Goal: Find specific page/section: Find specific page/section

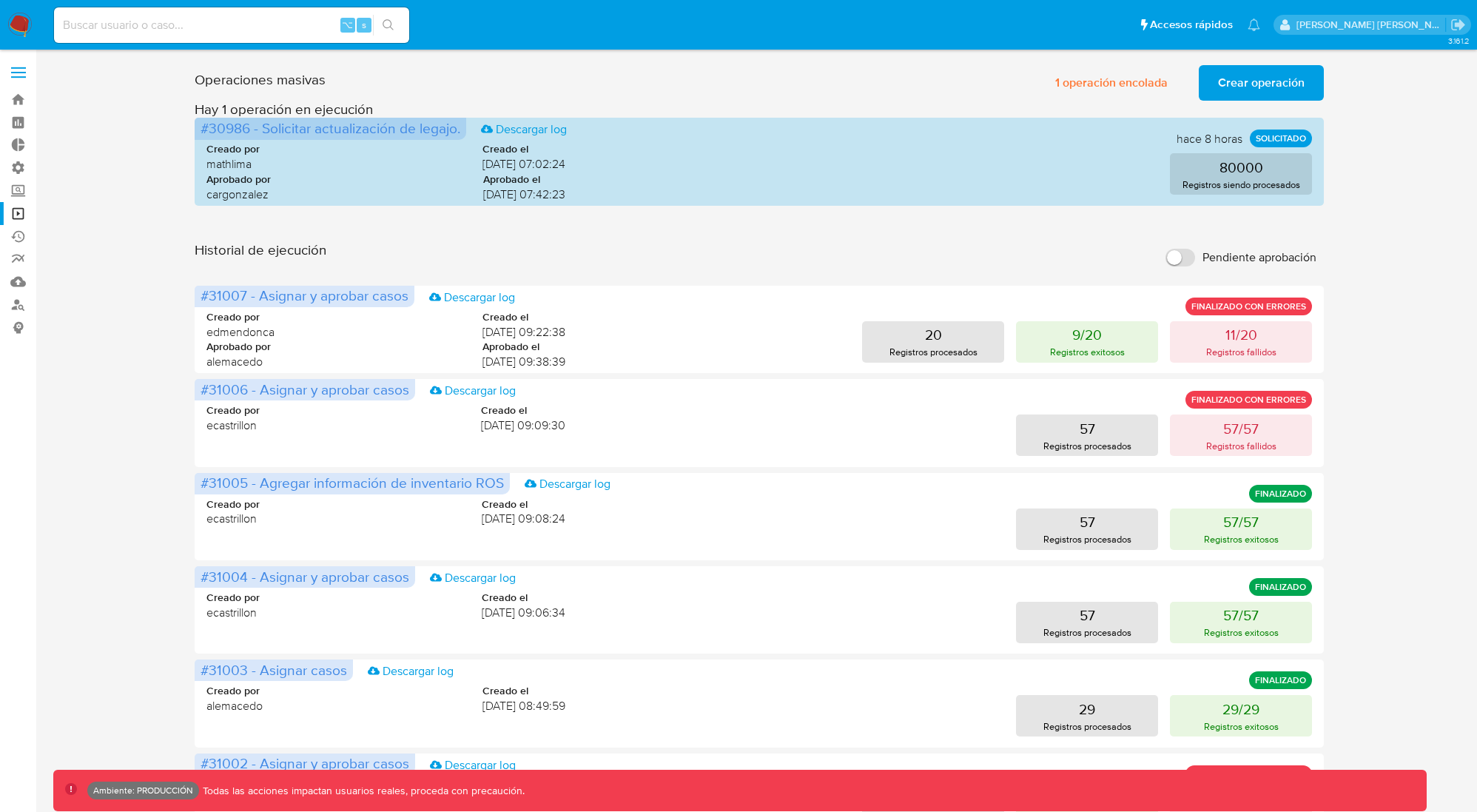
click at [111, 20] on input at bounding box center [231, 26] width 355 height 19
paste input "1192251453"
type input "1192251453"
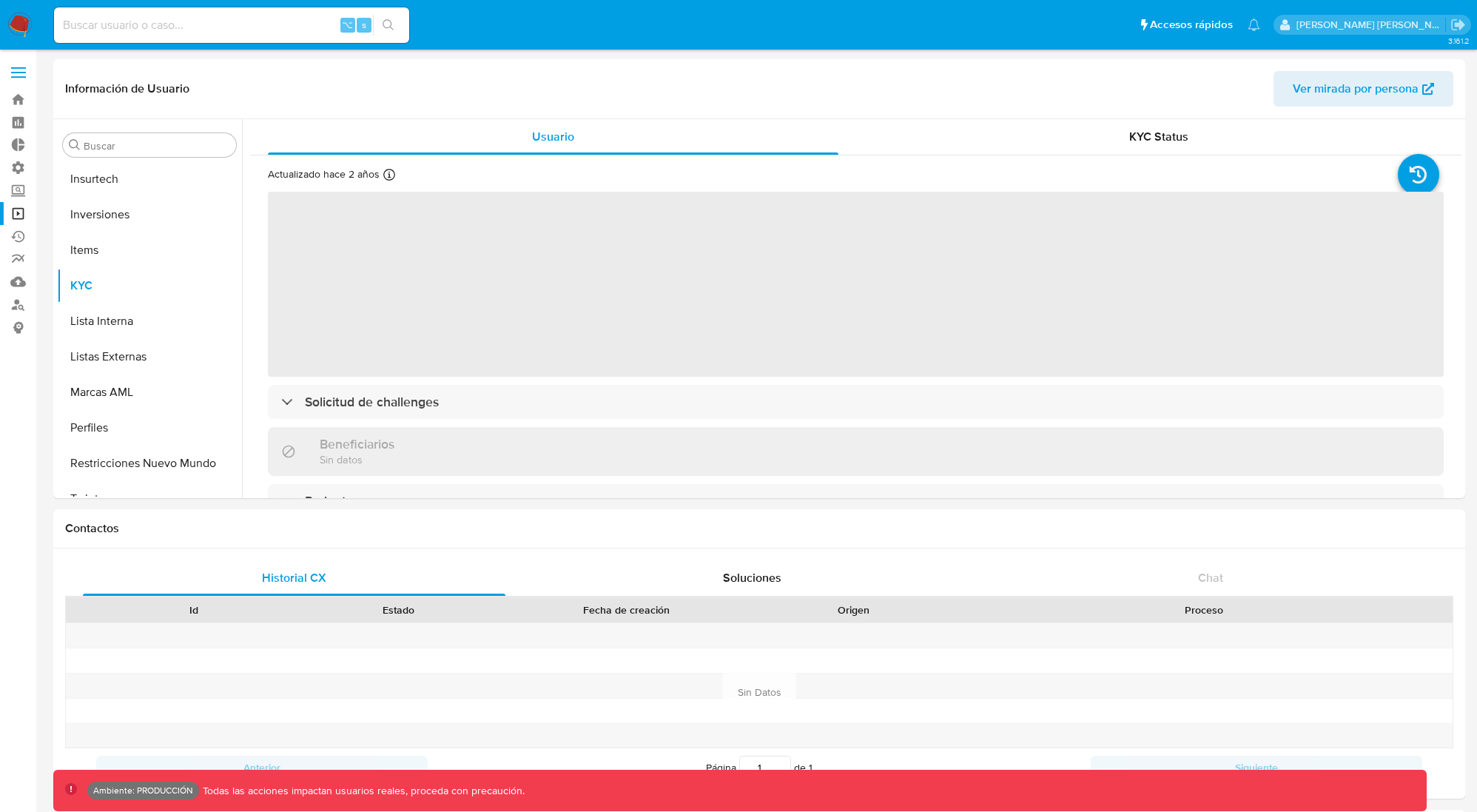
scroll to position [768, 0]
select select "10"
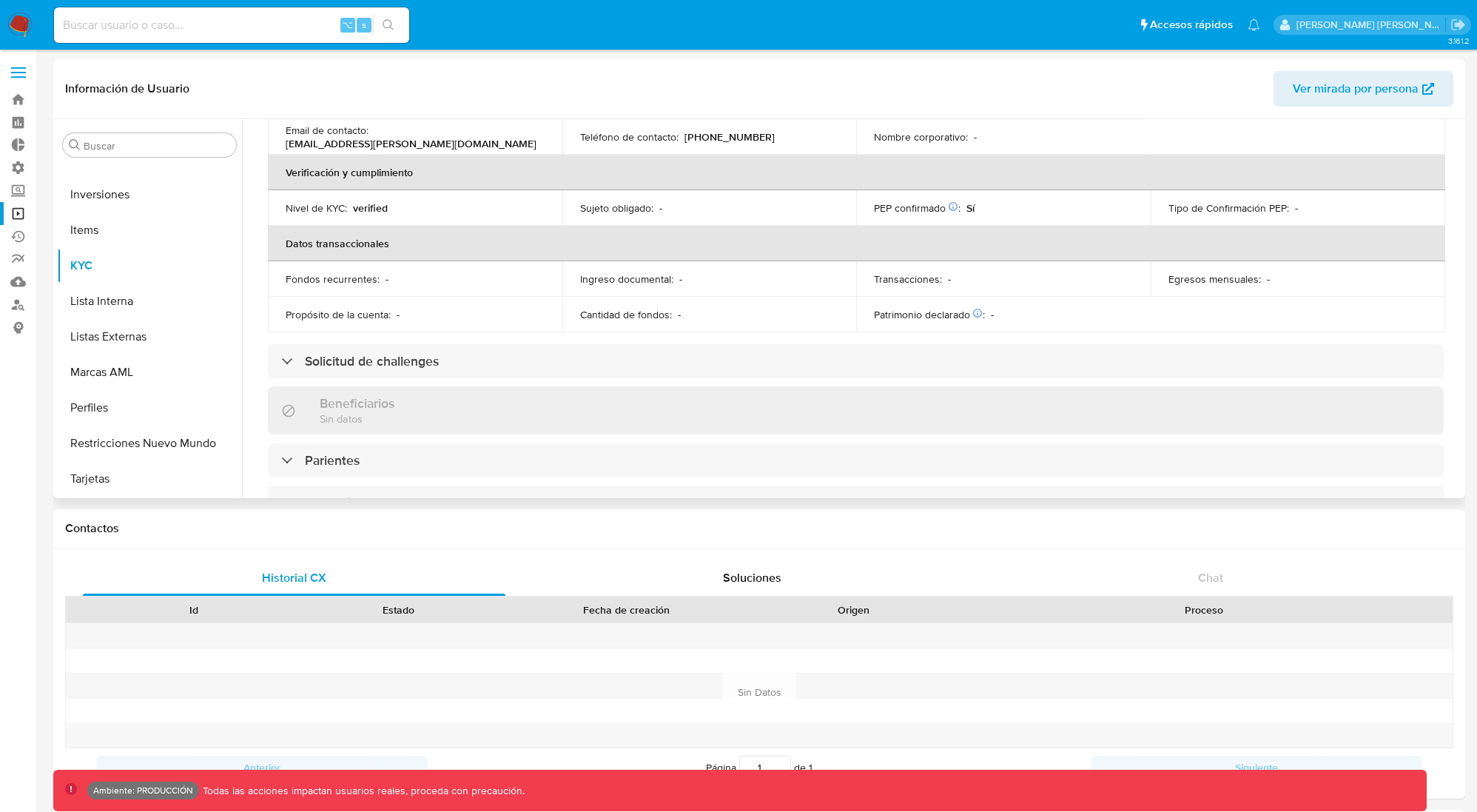
scroll to position [294, 0]
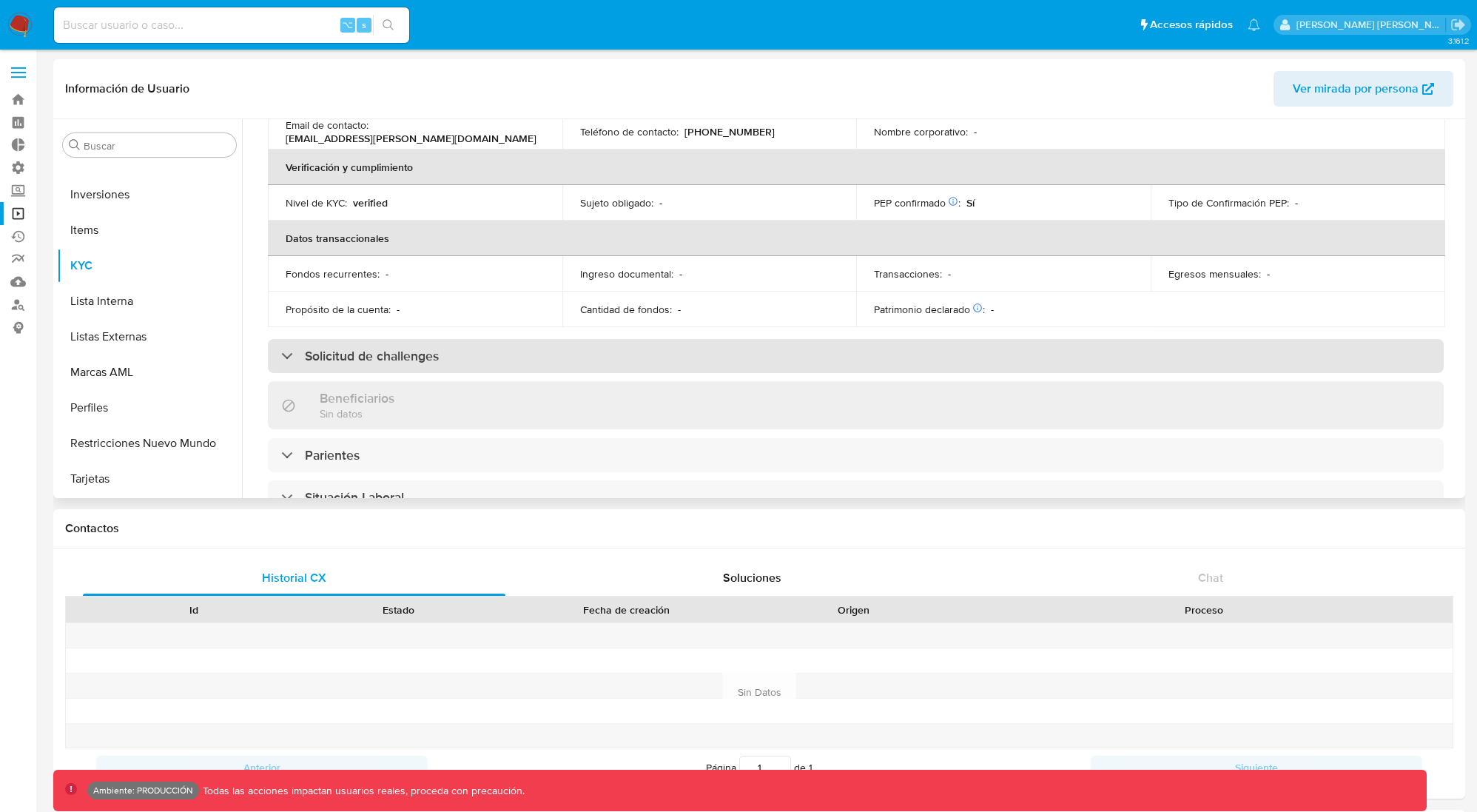
click at [653, 350] on div "Solicitud de challenges" at bounding box center [856, 356] width 1176 height 34
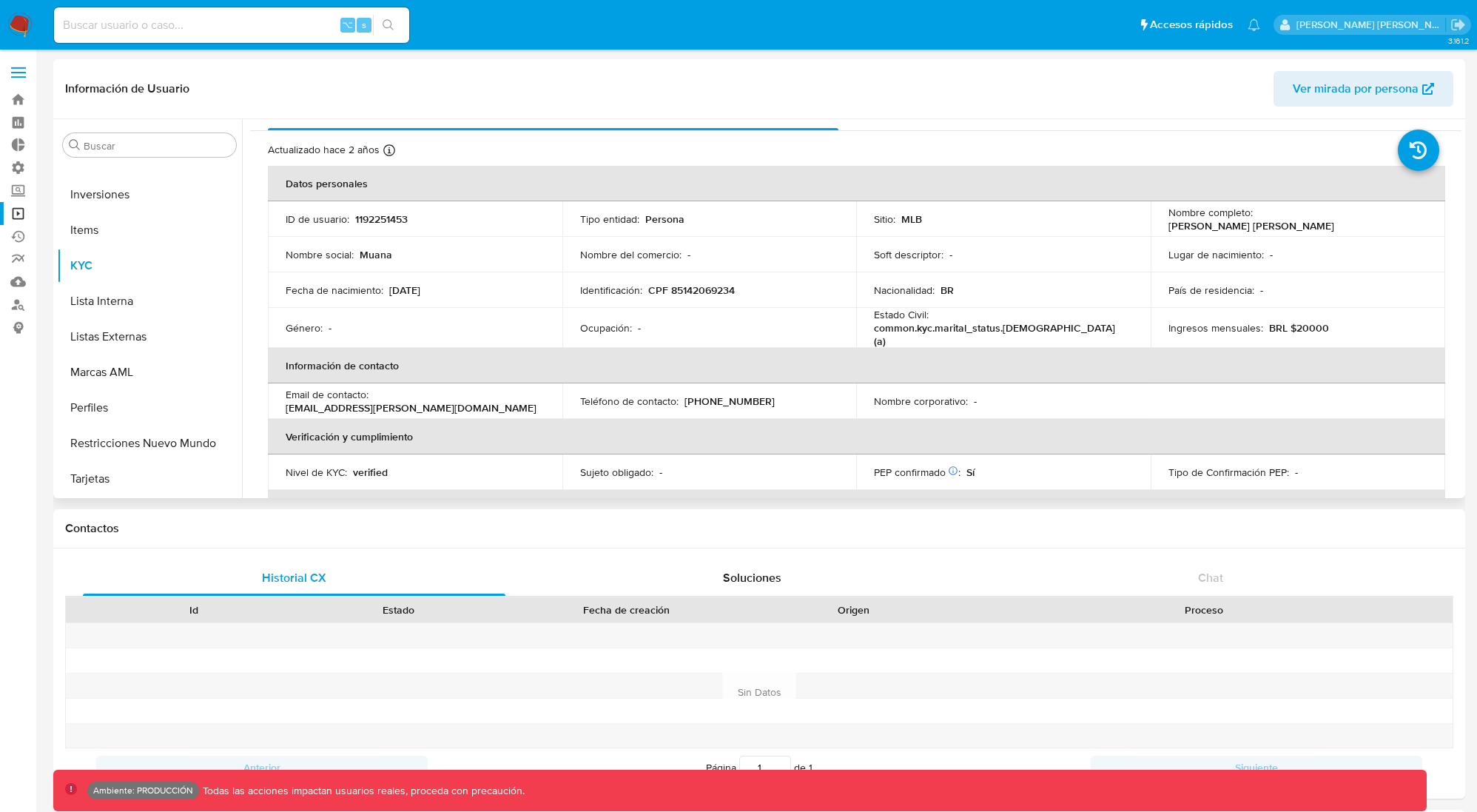
scroll to position [0, 0]
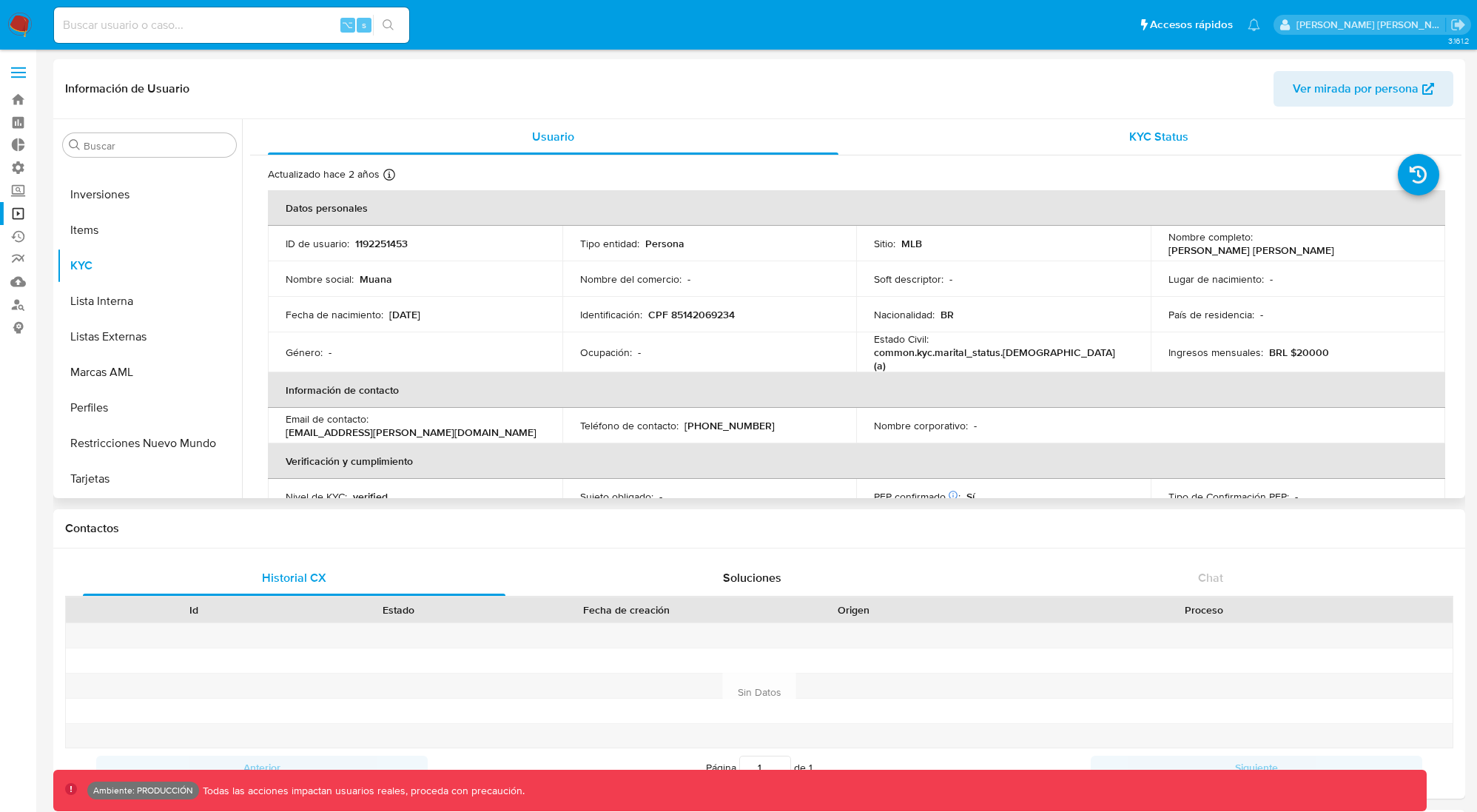
click at [1161, 141] on span "KYC Status" at bounding box center [1158, 136] width 59 height 17
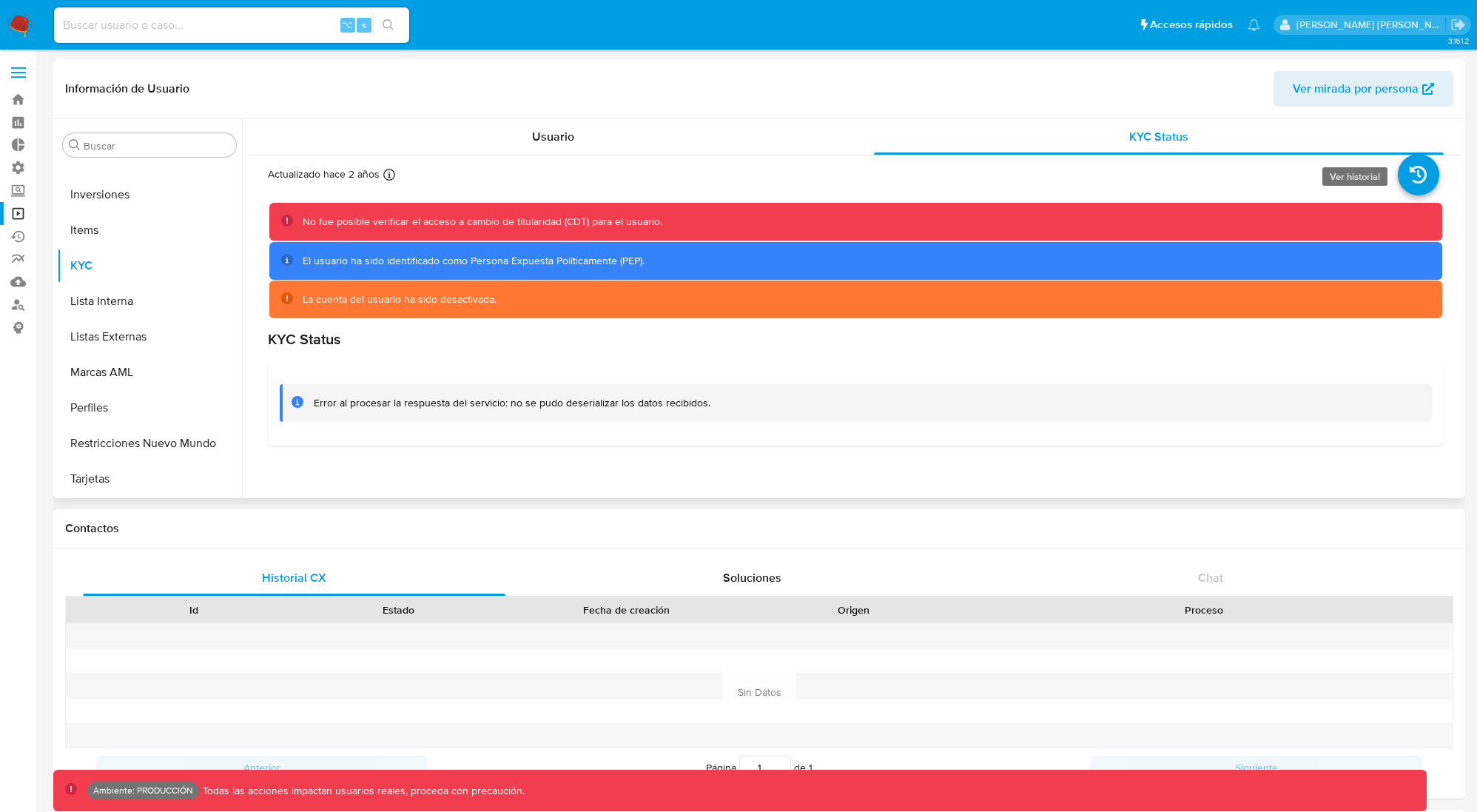
click at [1420, 174] on icon at bounding box center [1419, 174] width 42 height 42
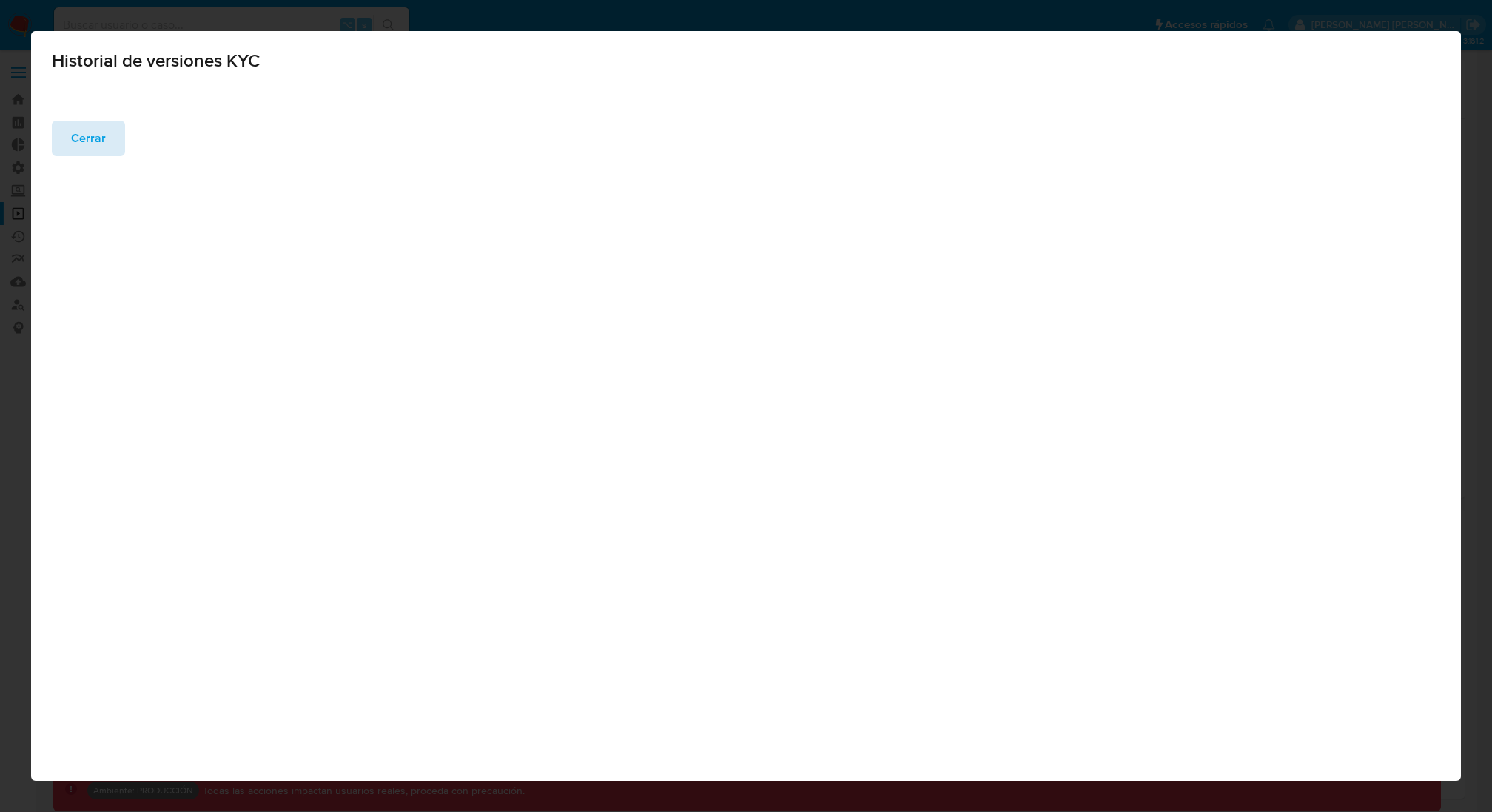
click at [92, 143] on span "Cerrar" at bounding box center [88, 138] width 35 height 33
